Goal: Task Accomplishment & Management: Manage account settings

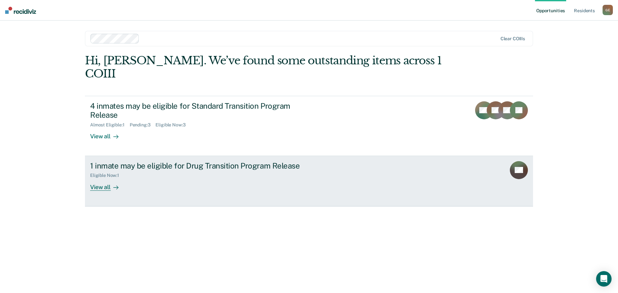
click at [111, 186] on div at bounding box center [115, 186] width 8 height 7
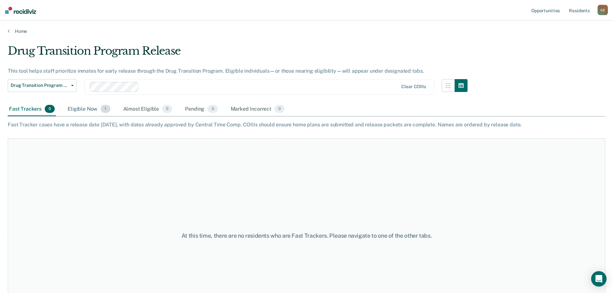
click at [92, 112] on div "Eligible Now 1" at bounding box center [88, 109] width 45 height 14
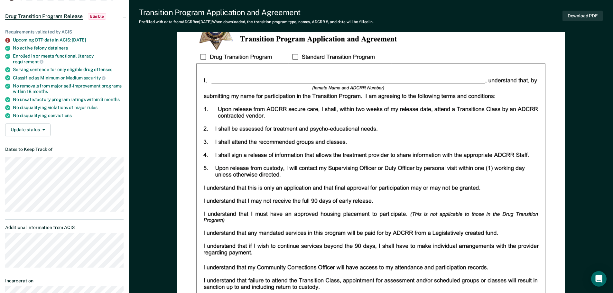
scroll to position [51, 0]
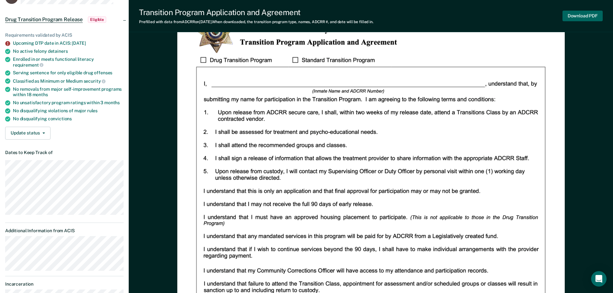
click at [581, 16] on button "Download PDF" at bounding box center [582, 16] width 40 height 11
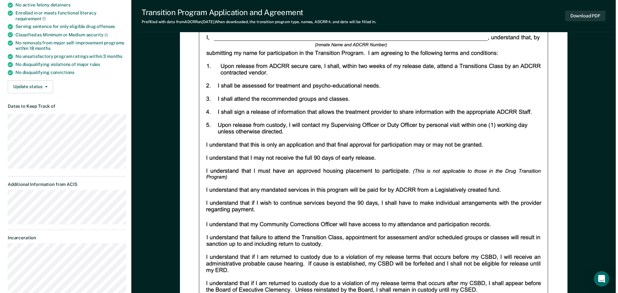
scroll to position [0, 0]
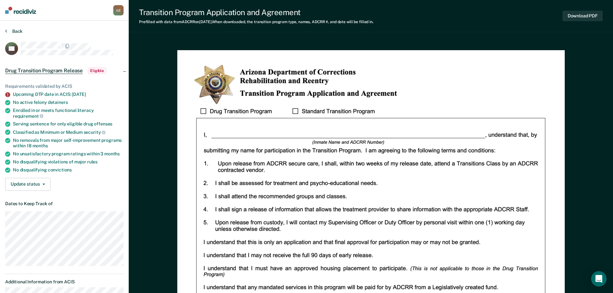
click at [16, 31] on button "Back" at bounding box center [13, 31] width 17 height 6
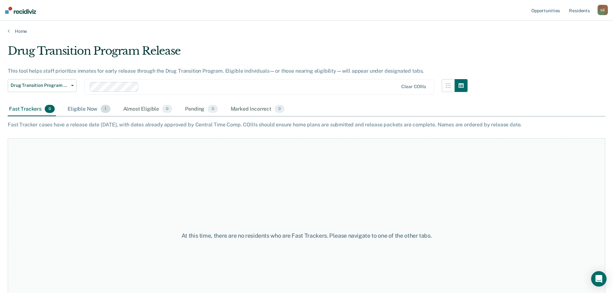
click at [100, 111] on div "Eligible Now 1" at bounding box center [88, 109] width 45 height 14
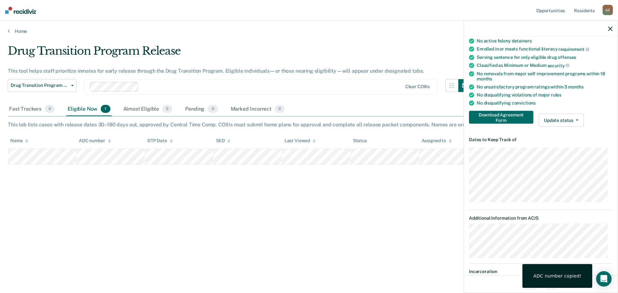
scroll to position [64, 0]
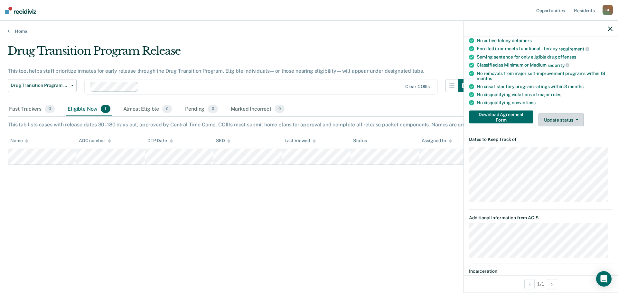
click at [555, 119] on button "Update status" at bounding box center [560, 120] width 45 height 13
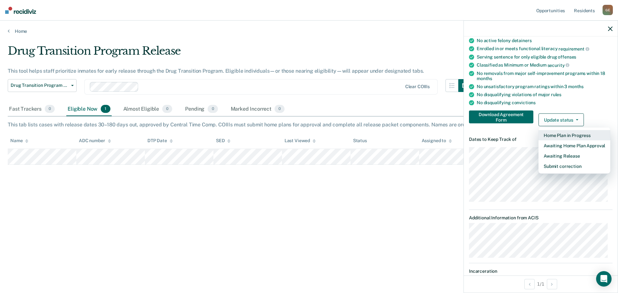
click at [555, 136] on button "Home Plan in Progress" at bounding box center [574, 135] width 72 height 10
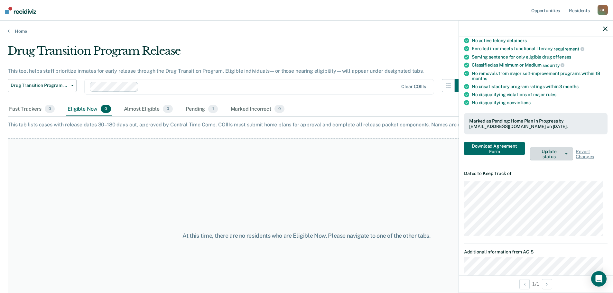
click at [546, 158] on button "Update status" at bounding box center [551, 154] width 43 height 13
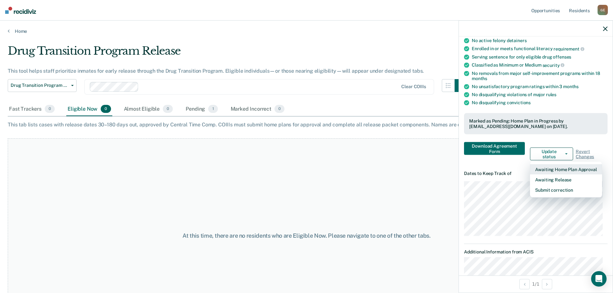
click at [546, 167] on button "Awaiting Home Plan Approval" at bounding box center [566, 169] width 72 height 10
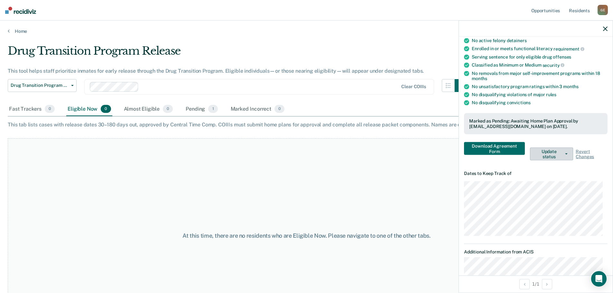
click at [556, 153] on button "Update status" at bounding box center [551, 154] width 43 height 13
click at [515, 163] on div "Requirements validated by ACIS Upcoming DTP date in ACIS: [DATE] No active felo…" at bounding box center [536, 89] width 154 height 154
click at [607, 29] on icon "button" at bounding box center [605, 28] width 5 height 5
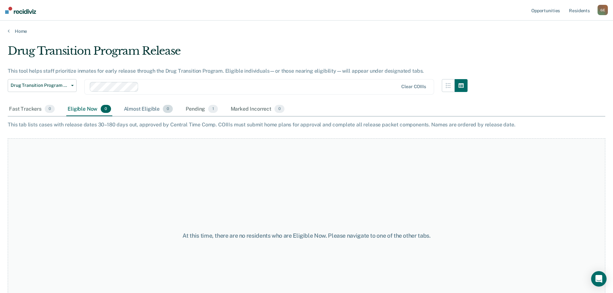
click at [137, 110] on div "Almost Eligible 0" at bounding box center [149, 109] width 52 height 14
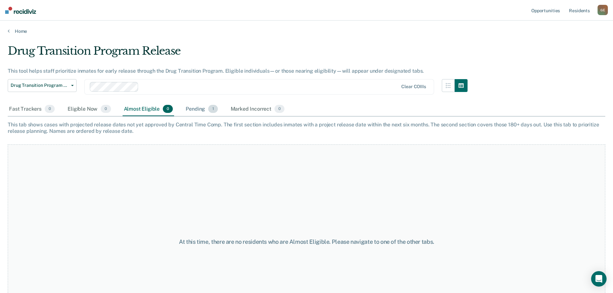
click at [197, 109] on div "Pending 1" at bounding box center [201, 109] width 34 height 14
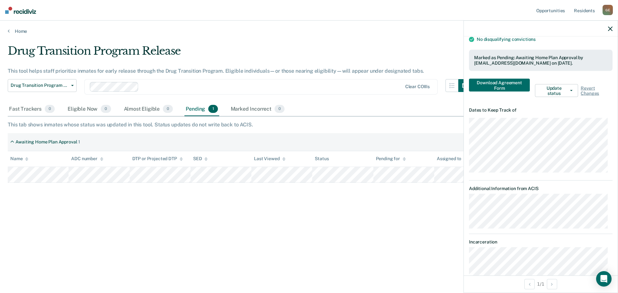
scroll to position [129, 0]
click at [565, 91] on button "Update status" at bounding box center [556, 89] width 43 height 13
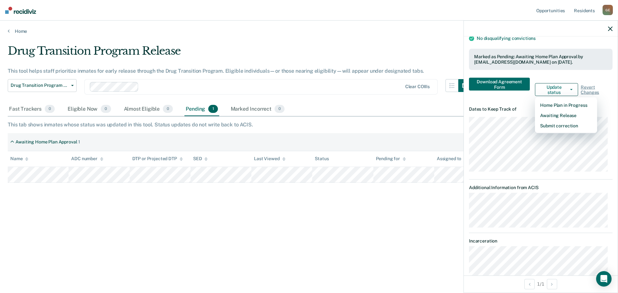
click at [522, 101] on article "BG Drug Transition Program Release Pending Requirements validated by ACIS Upcom…" at bounding box center [541, 109] width 144 height 387
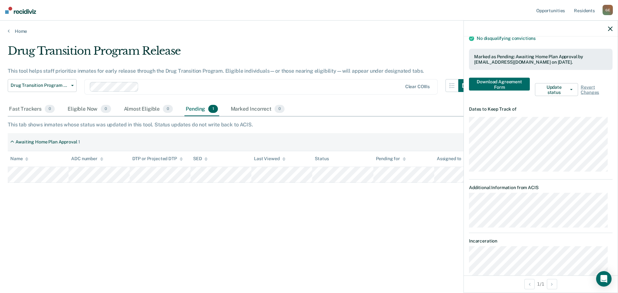
click at [338, 239] on div "Drug Transition Program Release This tool helps staff prioritize inmates for ea…" at bounding box center [309, 144] width 602 height 200
click at [609, 30] on icon "button" at bounding box center [610, 28] width 5 height 5
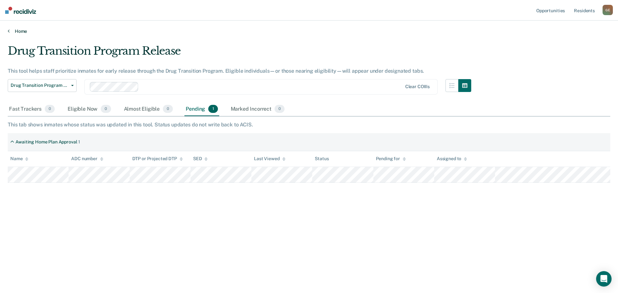
click at [11, 34] on link "Home" at bounding box center [309, 31] width 602 height 6
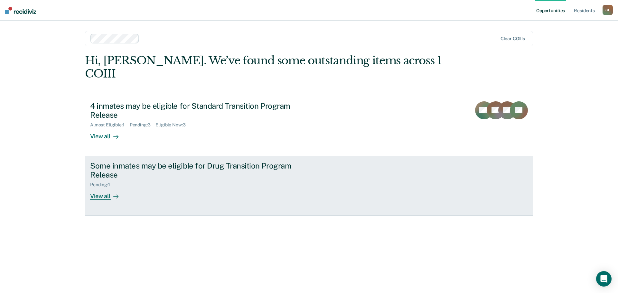
click at [136, 167] on div "Some inmates may be eligible for Drug Transition Program Release" at bounding box center [203, 170] width 226 height 19
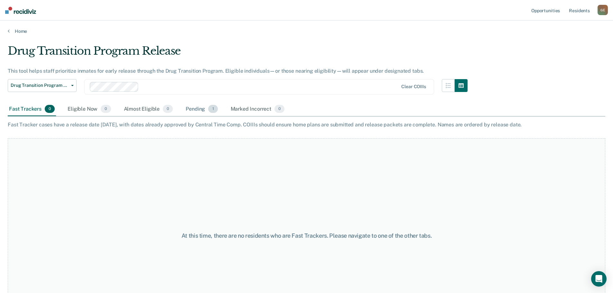
click at [204, 110] on div "Pending 1" at bounding box center [201, 109] width 34 height 14
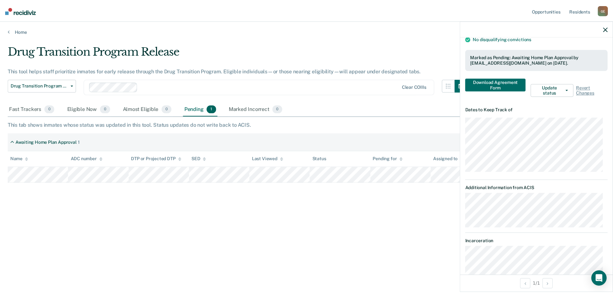
scroll to position [168, 0]
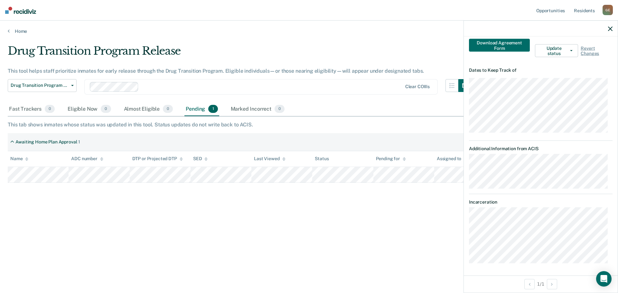
click at [611, 25] on div at bounding box center [541, 29] width 154 height 16
click at [611, 28] on icon "button" at bounding box center [610, 28] width 5 height 5
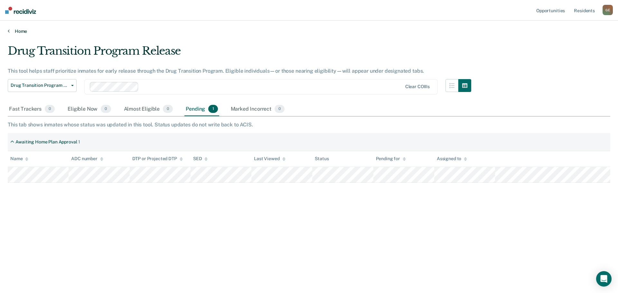
click at [15, 29] on link "Home" at bounding box center [309, 31] width 602 height 6
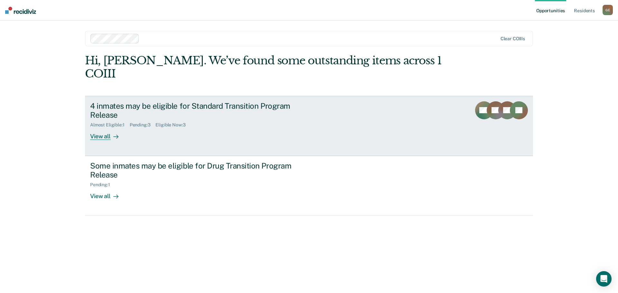
click at [110, 135] on div "View all" at bounding box center [108, 134] width 36 height 13
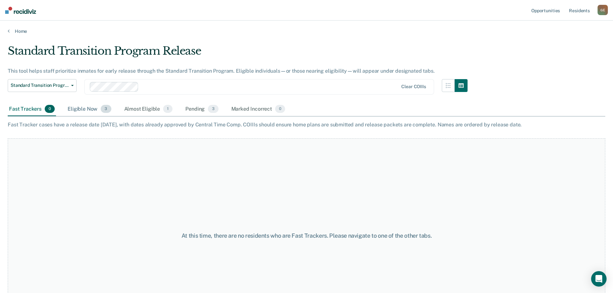
click at [81, 109] on div "Eligible Now 3" at bounding box center [89, 109] width 46 height 14
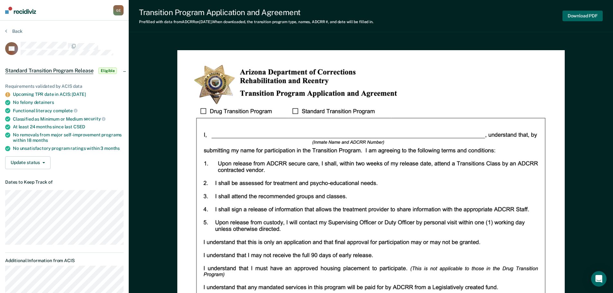
click at [580, 15] on button "Download PDF" at bounding box center [582, 16] width 40 height 11
click at [8, 33] on button "Back" at bounding box center [13, 31] width 17 height 6
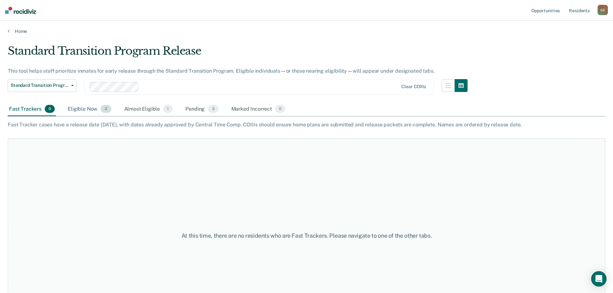
click at [85, 111] on div "Eligible Now 3" at bounding box center [89, 109] width 46 height 14
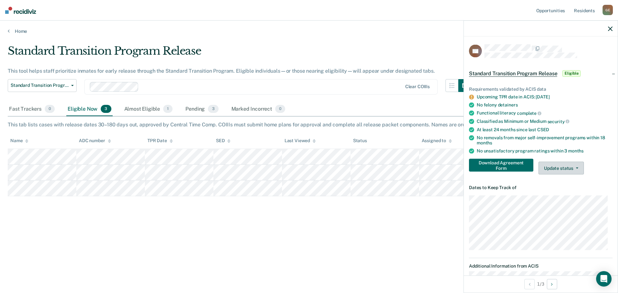
click at [569, 164] on button "Update status" at bounding box center [560, 168] width 45 height 13
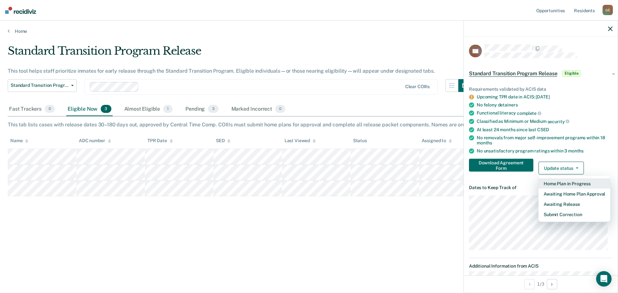
click at [573, 184] on button "Home Plan in Progress" at bounding box center [574, 184] width 72 height 10
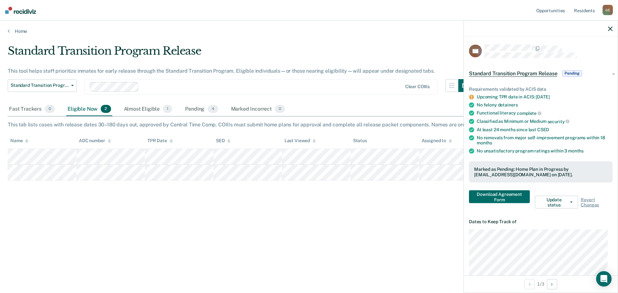
click at [611, 28] on icon "button" at bounding box center [610, 28] width 5 height 5
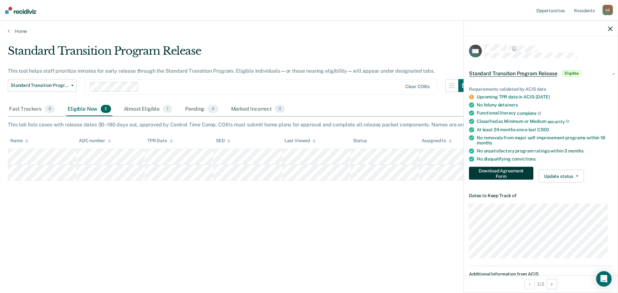
click at [520, 169] on button "Download Agreement Form" at bounding box center [501, 173] width 64 height 13
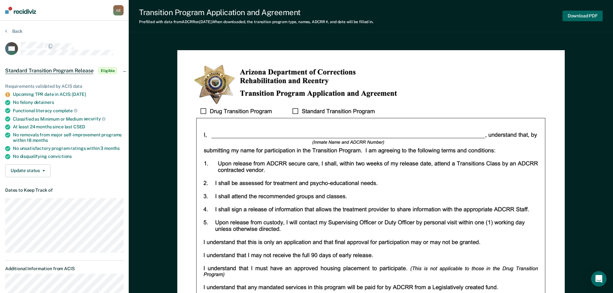
click at [584, 12] on button "Download PDF" at bounding box center [582, 16] width 40 height 11
click at [8, 32] on button "Back" at bounding box center [13, 31] width 17 height 6
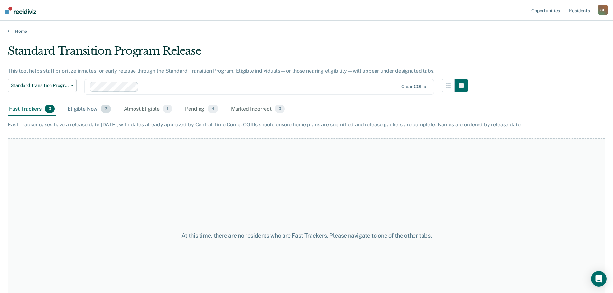
click at [88, 111] on div "Eligible Now 2" at bounding box center [89, 109] width 46 height 14
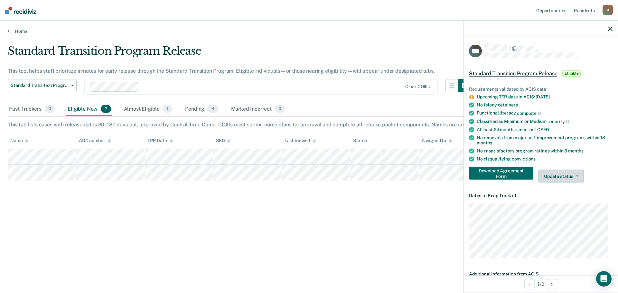
click at [545, 177] on button "Update status" at bounding box center [560, 176] width 45 height 13
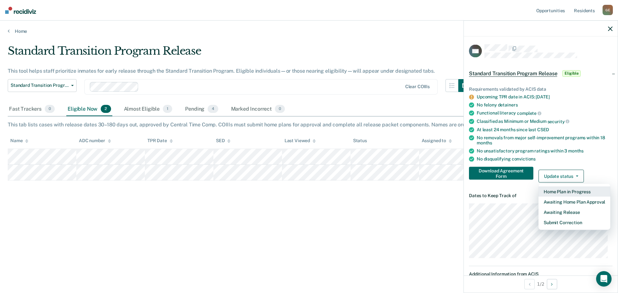
click at [560, 191] on button "Home Plan in Progress" at bounding box center [574, 192] width 72 height 10
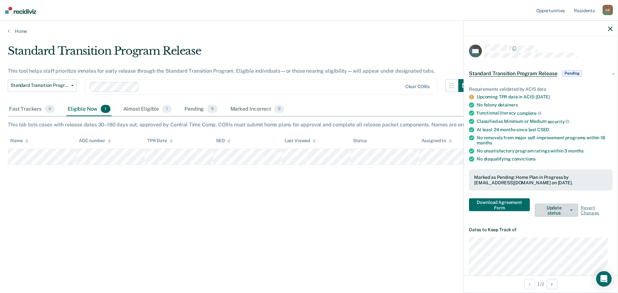
click at [558, 212] on button "Update status" at bounding box center [556, 210] width 43 height 13
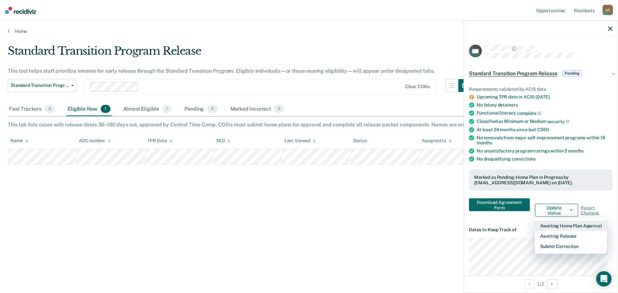
click at [562, 226] on button "Awaiting Home Plan Approval" at bounding box center [571, 226] width 72 height 10
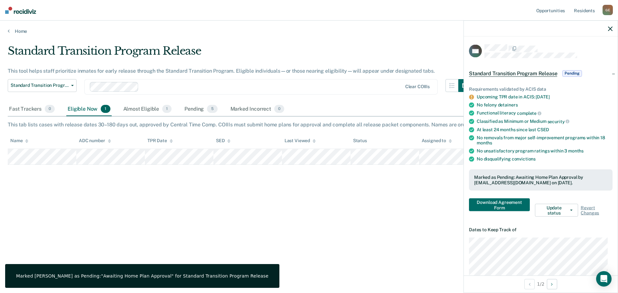
click at [609, 30] on icon "button" at bounding box center [610, 28] width 5 height 5
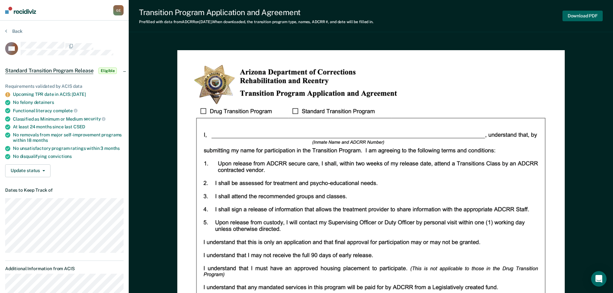
click at [584, 13] on button "Download PDF" at bounding box center [582, 16] width 40 height 11
click at [6, 31] on icon at bounding box center [6, 30] width 2 height 5
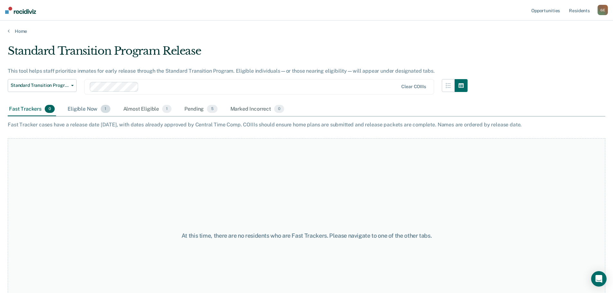
click at [81, 111] on div "Eligible Now 1" at bounding box center [88, 109] width 45 height 14
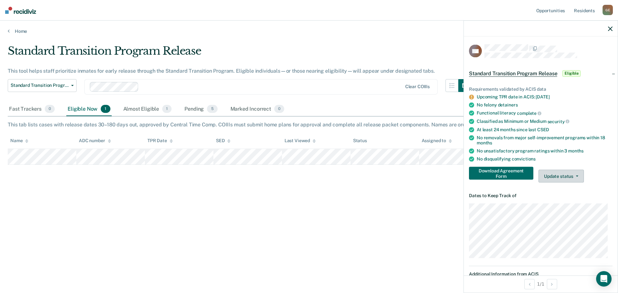
click at [570, 173] on button "Update status" at bounding box center [560, 176] width 45 height 13
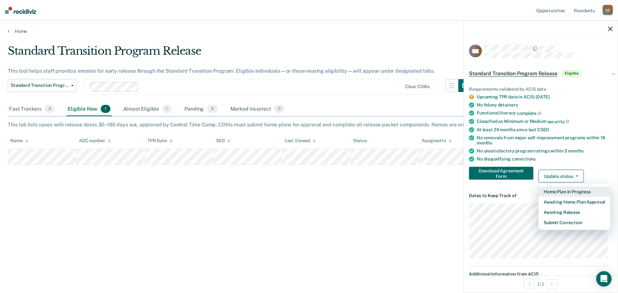
click at [571, 190] on button "Home Plan in Progress" at bounding box center [574, 192] width 72 height 10
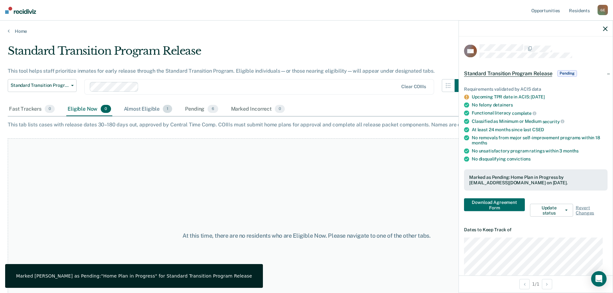
click at [149, 110] on div "Almost Eligible 1" at bounding box center [148, 109] width 51 height 14
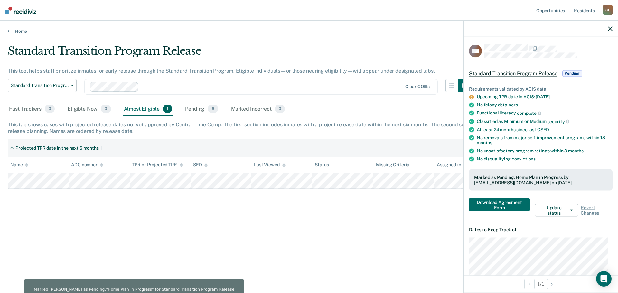
click at [608, 29] on icon "button" at bounding box center [610, 28] width 5 height 5
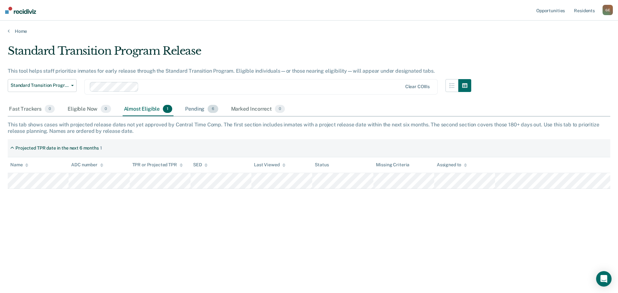
click at [199, 112] on div "Pending 6" at bounding box center [201, 109] width 35 height 14
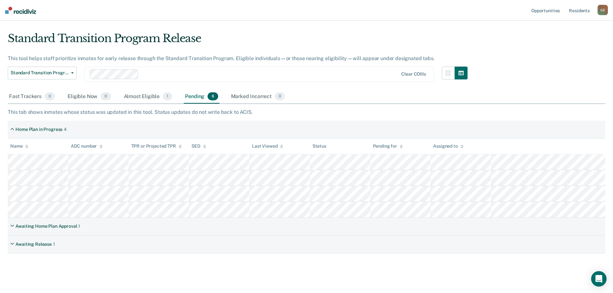
scroll to position [19, 0]
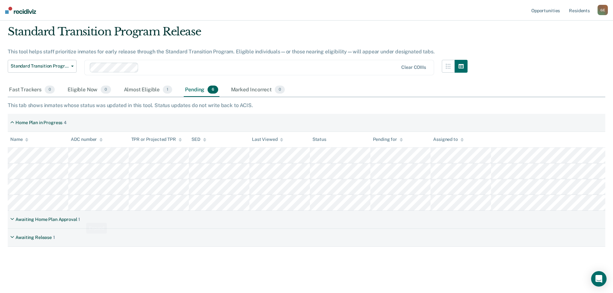
click at [95, 219] on div "Awaiting Home Plan Approval 1" at bounding box center [307, 220] width 598 height 18
click at [13, 218] on icon at bounding box center [12, 219] width 4 height 5
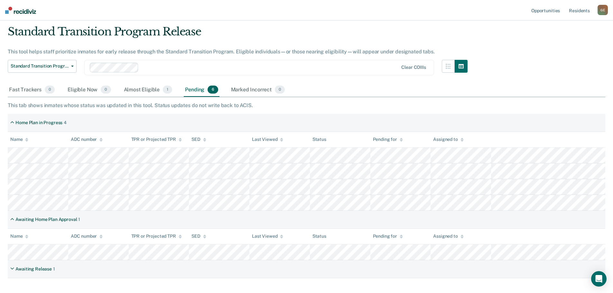
scroll to position [51, 0]
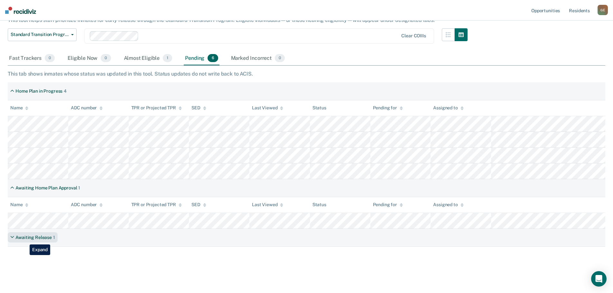
click at [25, 240] on div "Awaiting Release" at bounding box center [33, 237] width 36 height 5
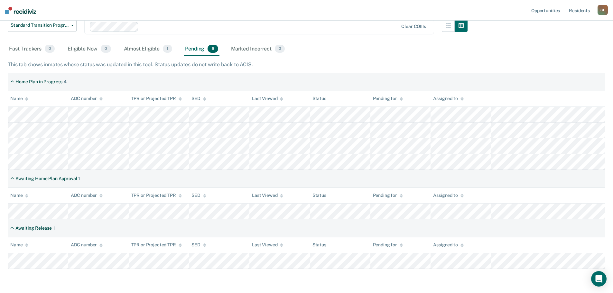
scroll to position [0, 0]
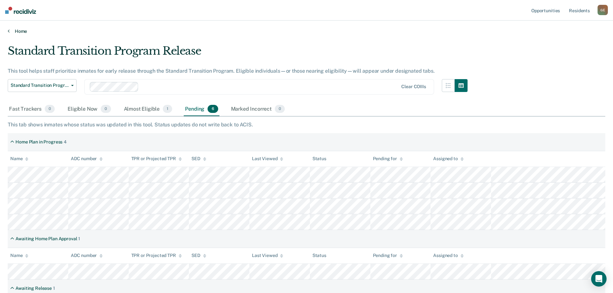
click at [22, 29] on link "Home" at bounding box center [307, 31] width 598 height 6
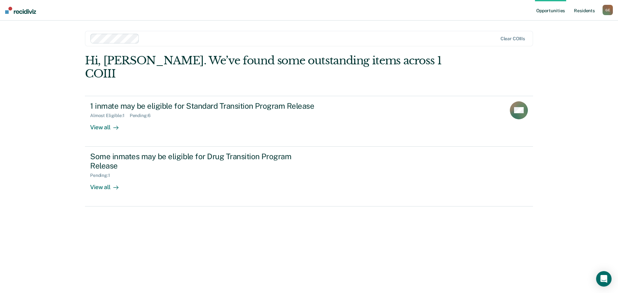
click at [577, 15] on link "Resident s" at bounding box center [583, 10] width 23 height 21
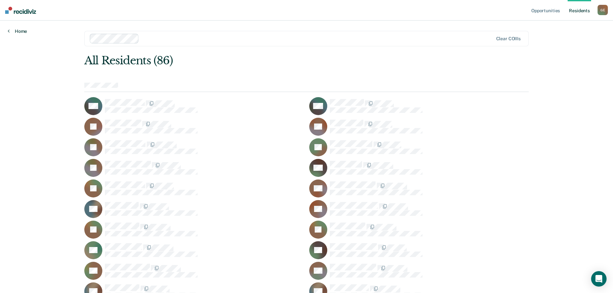
click at [21, 31] on link "Home" at bounding box center [17, 31] width 19 height 6
